Goal: Transaction & Acquisition: Purchase product/service

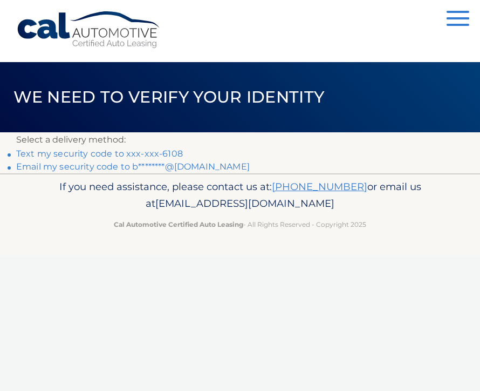
click at [159, 151] on link "Text my security code to xxx-xxx-6108" at bounding box center [99, 153] width 167 height 10
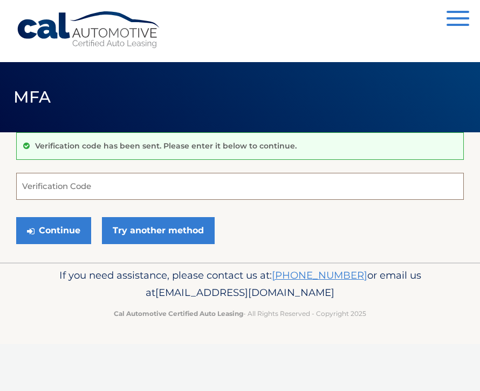
click at [48, 185] on input "Verification Code" at bounding box center [240, 186] width 448 height 27
type input "456616"
click at [53, 230] on button "Continue" at bounding box center [53, 230] width 75 height 27
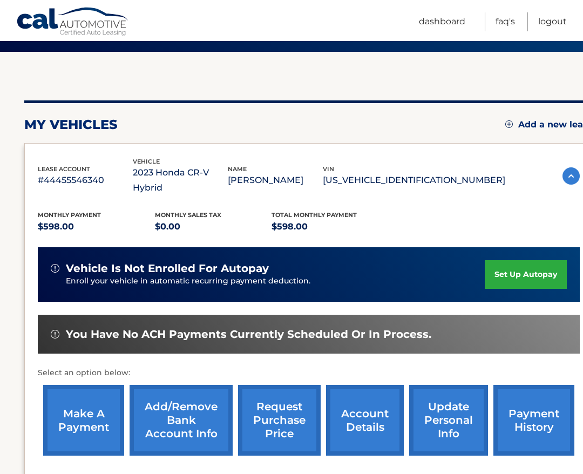
scroll to position [83, 0]
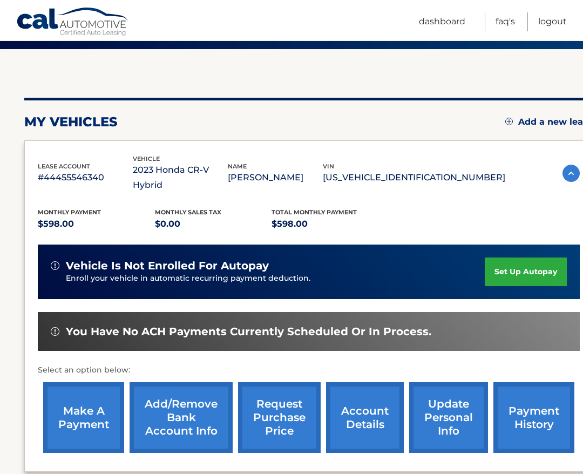
click at [76, 404] on link "make a payment" at bounding box center [83, 417] width 81 height 71
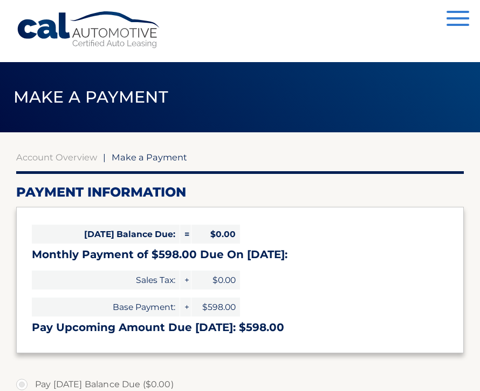
select select "Njg1MjVkMmYtY2JjMi00MWNkLWE4ZWEtZDA5MGQ5M2IxNjNj"
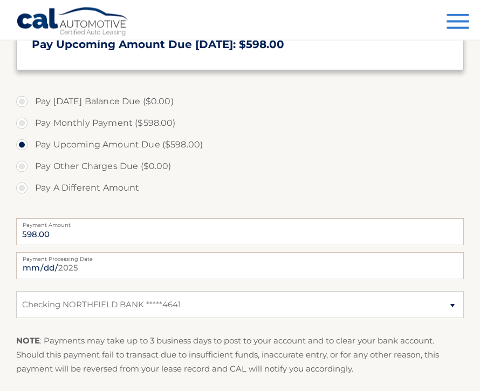
scroll to position [288, 0]
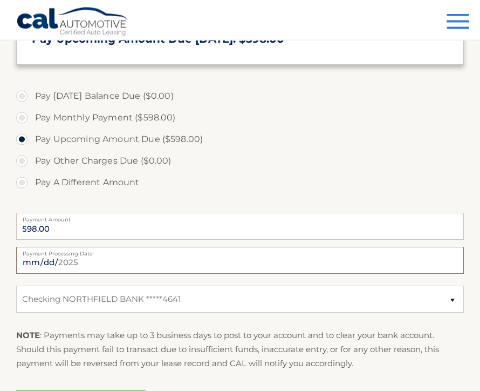
click at [288, 262] on input "[DATE]" at bounding box center [240, 260] width 448 height 27
type input "[DATE]"
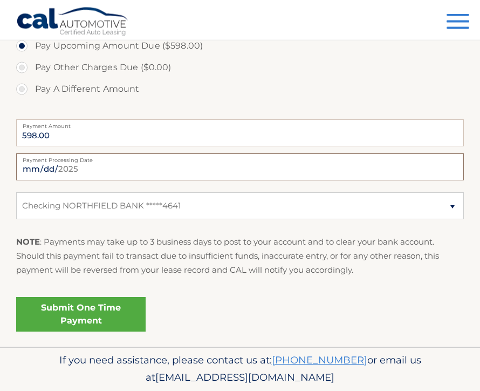
scroll to position [381, 0]
click at [79, 308] on link "Submit One Time Payment" at bounding box center [81, 314] width 130 height 35
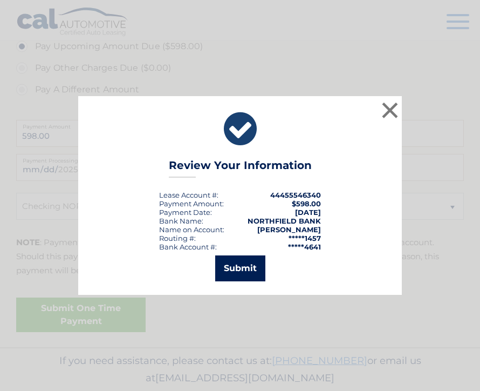
click at [239, 281] on button "Submit" at bounding box center [240, 268] width 50 height 26
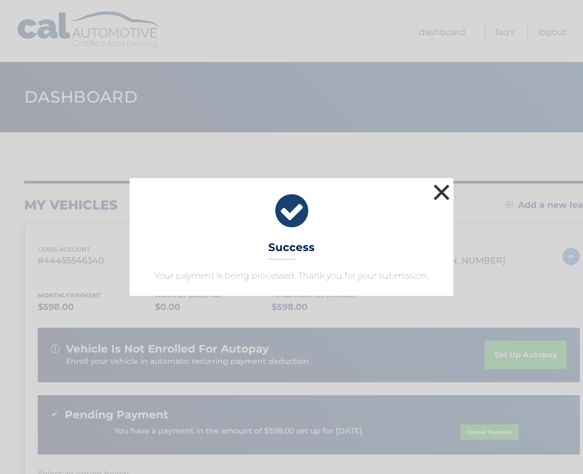
click at [444, 187] on button "×" at bounding box center [442, 192] width 22 height 22
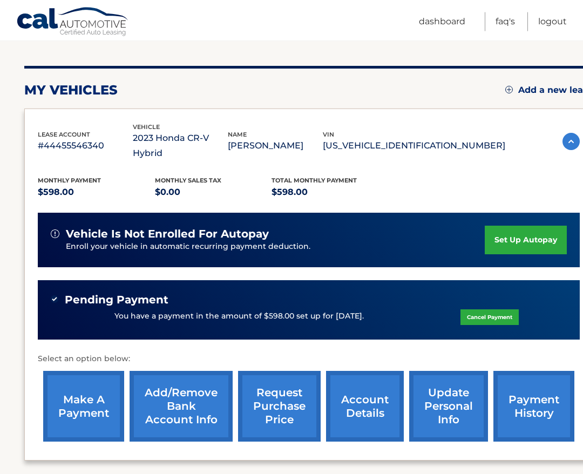
scroll to position [119, 0]
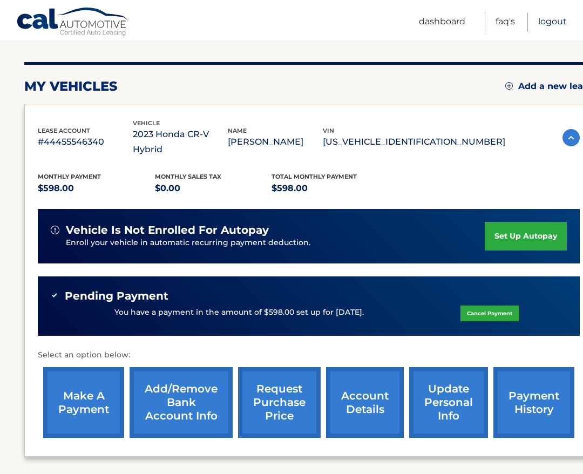
click at [553, 23] on link "Logout" at bounding box center [552, 21] width 29 height 19
